Goal: Transaction & Acquisition: Download file/media

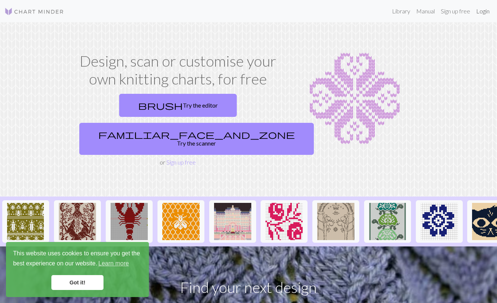
click at [484, 10] on link "Login" at bounding box center [482, 11] width 19 height 15
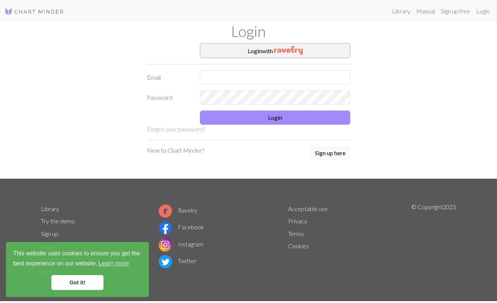
click at [315, 48] on button "Login with" at bounding box center [275, 50] width 150 height 15
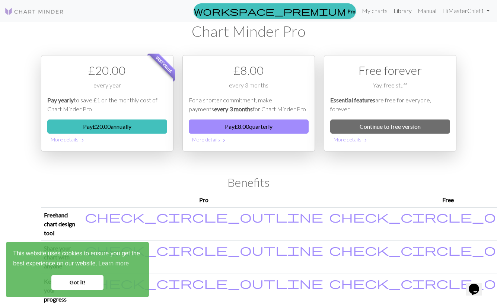
click at [397, 14] on link "Library" at bounding box center [403, 10] width 24 height 15
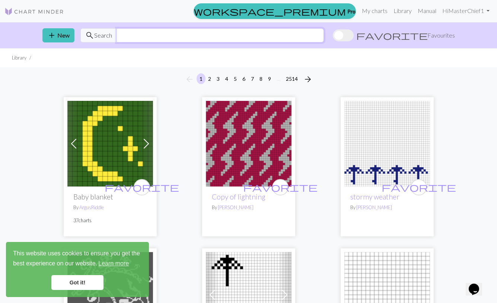
click at [241, 38] on input "text" at bounding box center [220, 35] width 207 height 14
type input "mushroom"
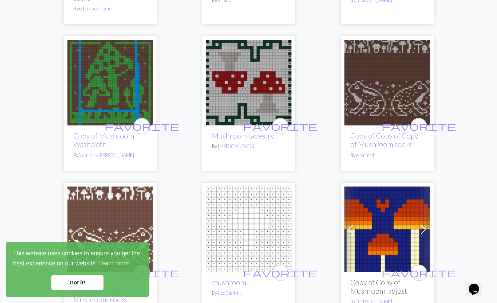
scroll to position [208, 0]
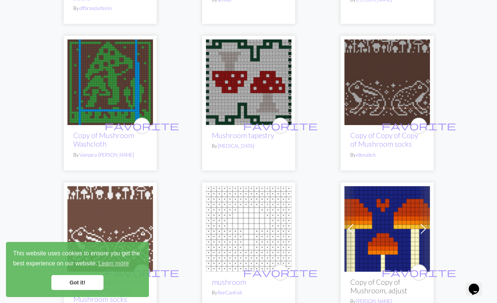
click at [279, 91] on img at bounding box center [249, 82] width 86 height 86
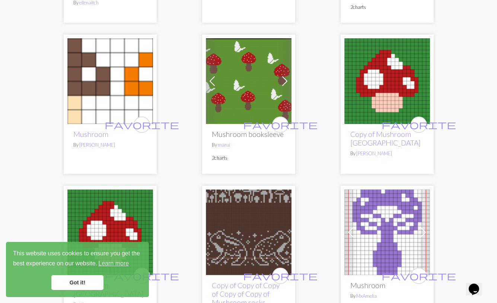
scroll to position [516, 0]
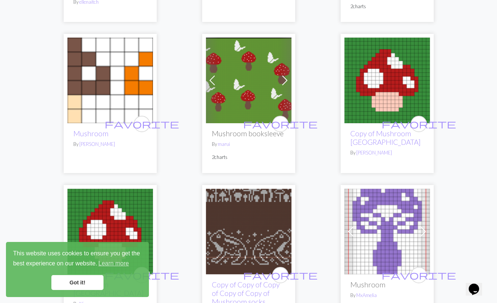
click at [390, 83] on img at bounding box center [387, 81] width 86 height 86
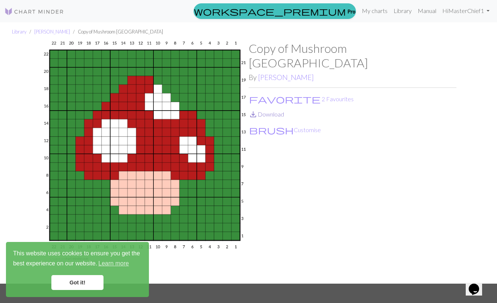
click at [279, 111] on link "save_alt Download" at bounding box center [266, 114] width 35 height 7
